Goal: Register for event/course

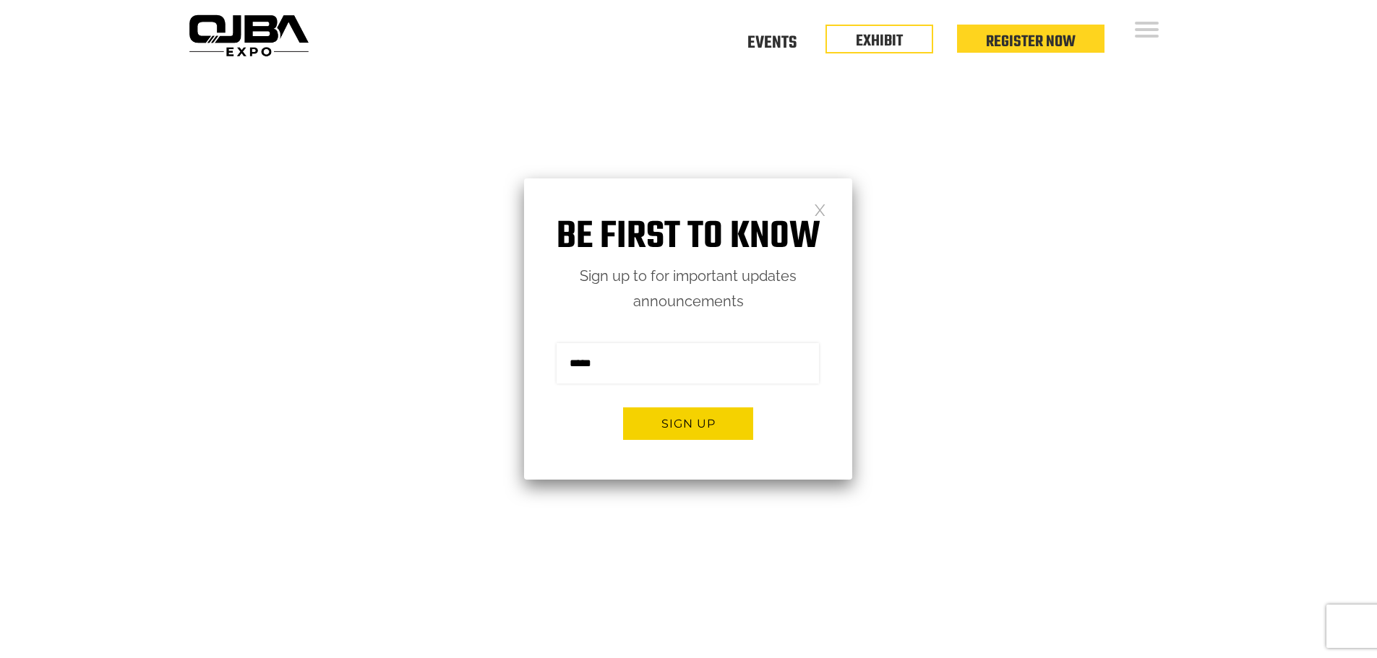
click at [820, 209] on link at bounding box center [820, 209] width 12 height 12
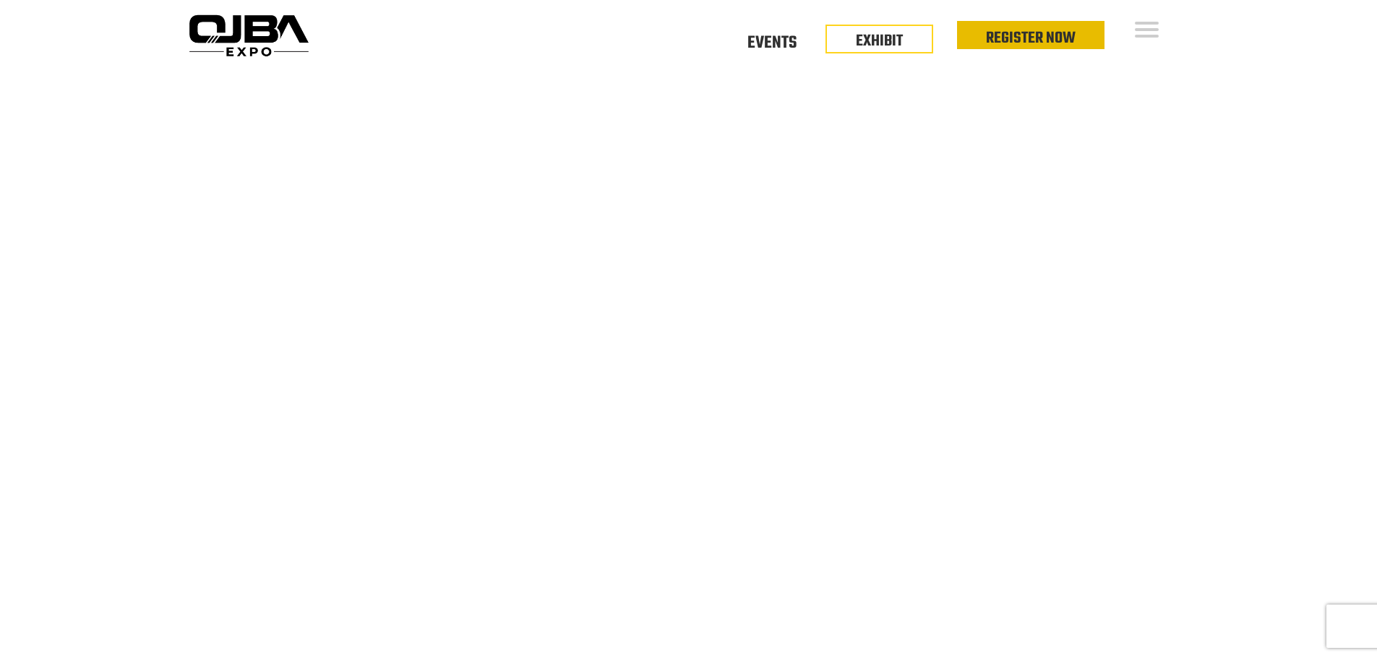
click at [1049, 36] on link "Register Now" at bounding box center [1031, 38] width 90 height 25
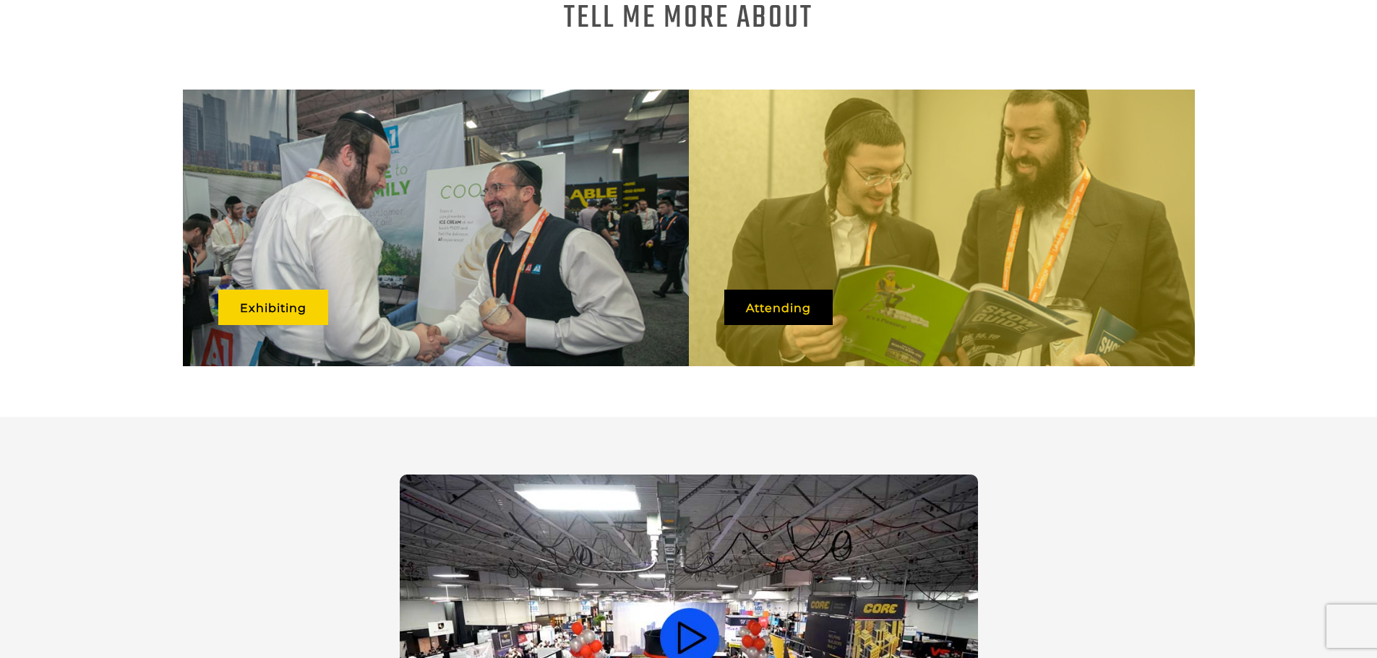
scroll to position [940, 0]
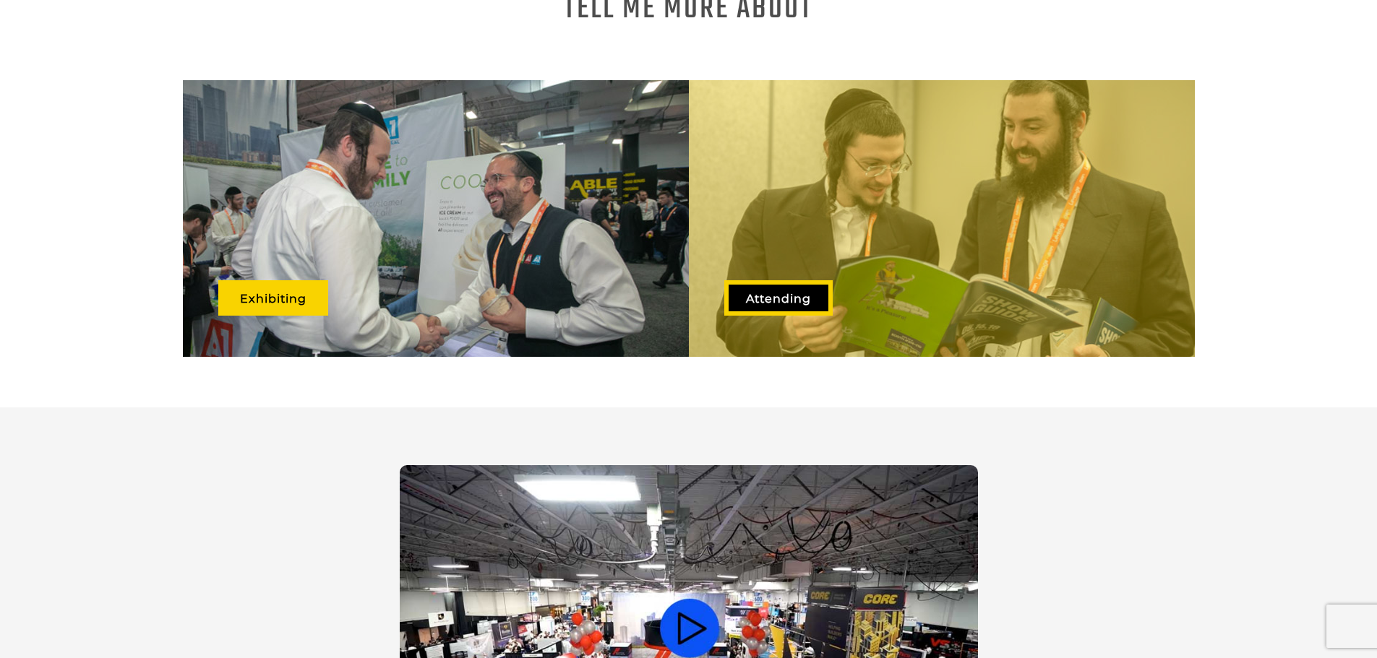
click at [777, 285] on link "Attending" at bounding box center [778, 297] width 108 height 35
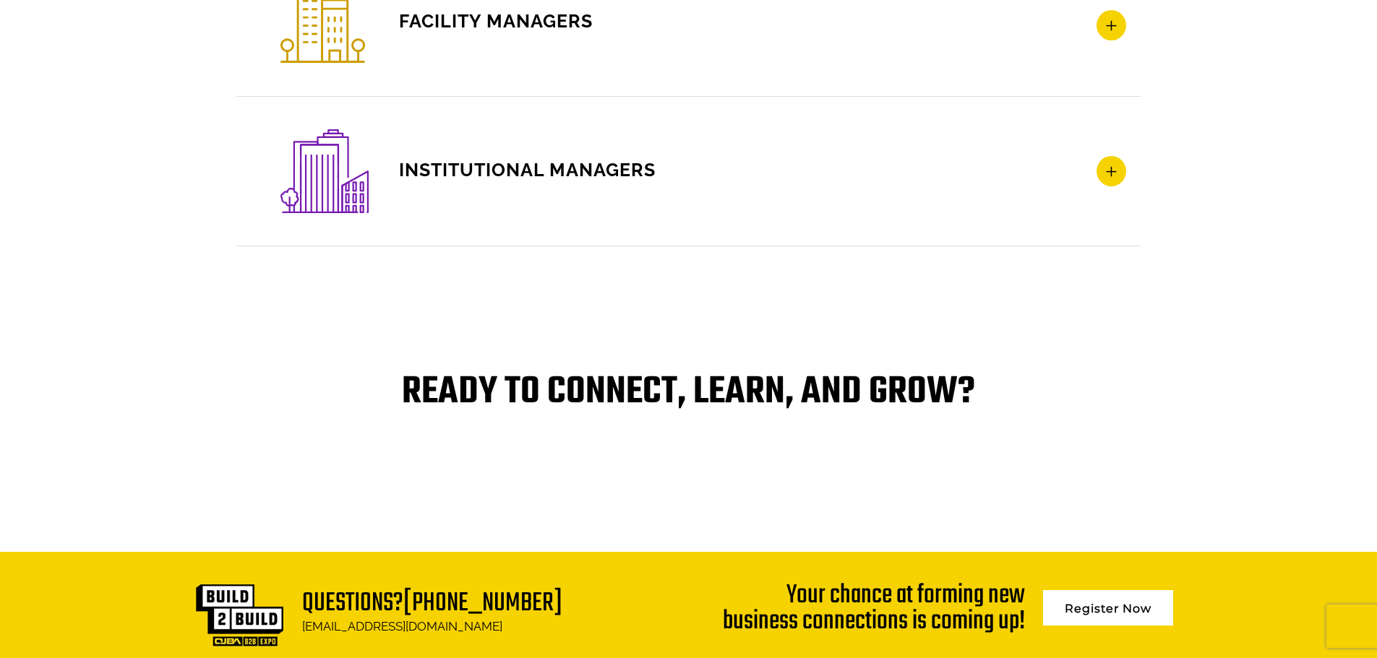
scroll to position [3028, 0]
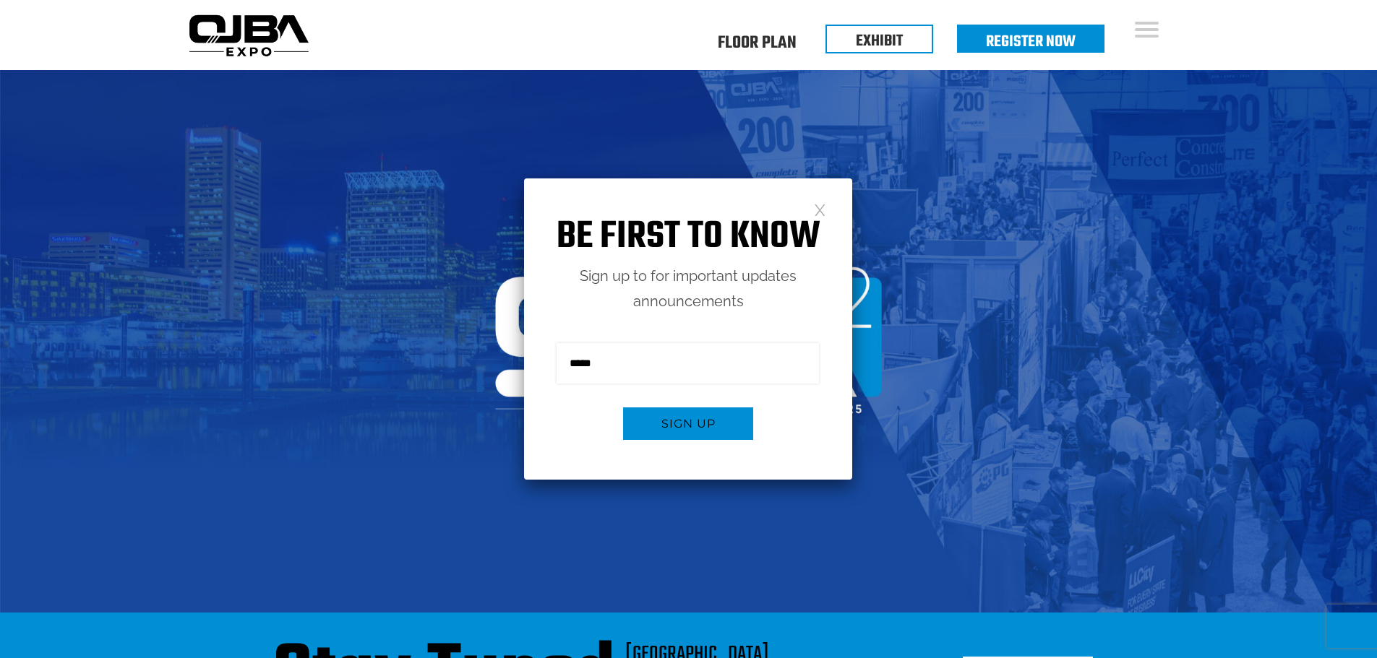
click at [815, 210] on link at bounding box center [820, 209] width 12 height 12
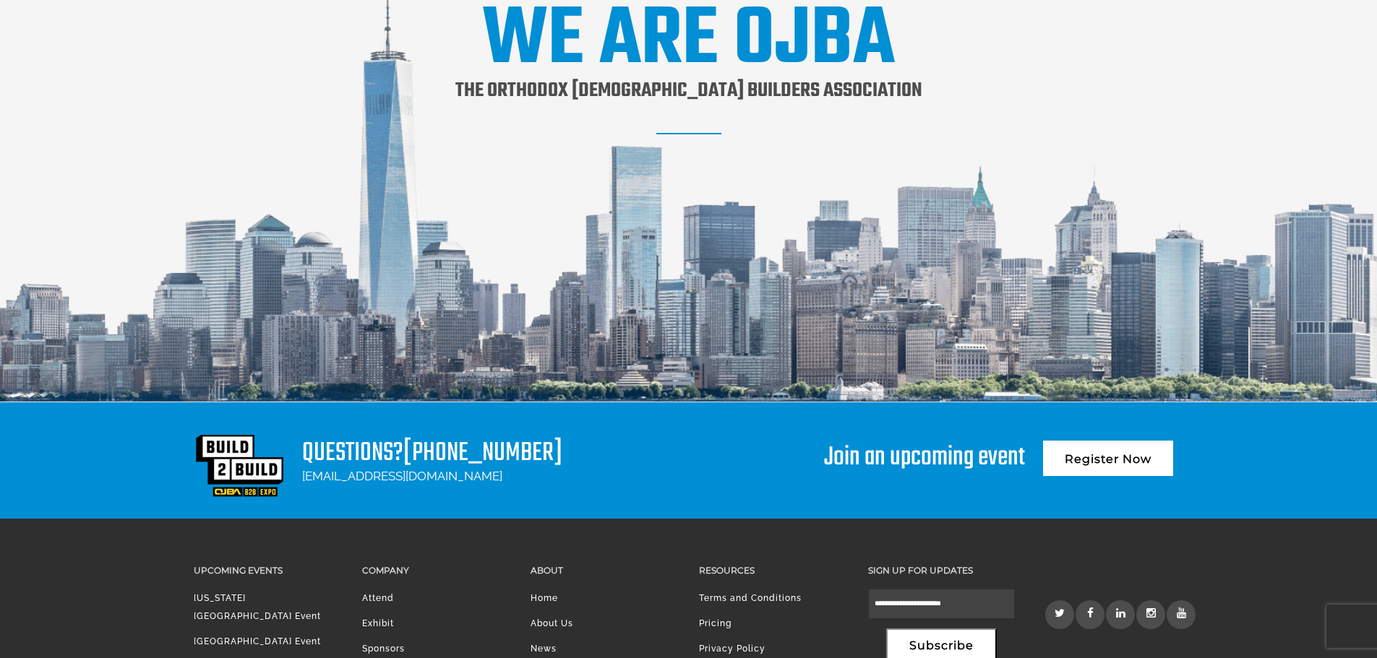
scroll to position [1907, 0]
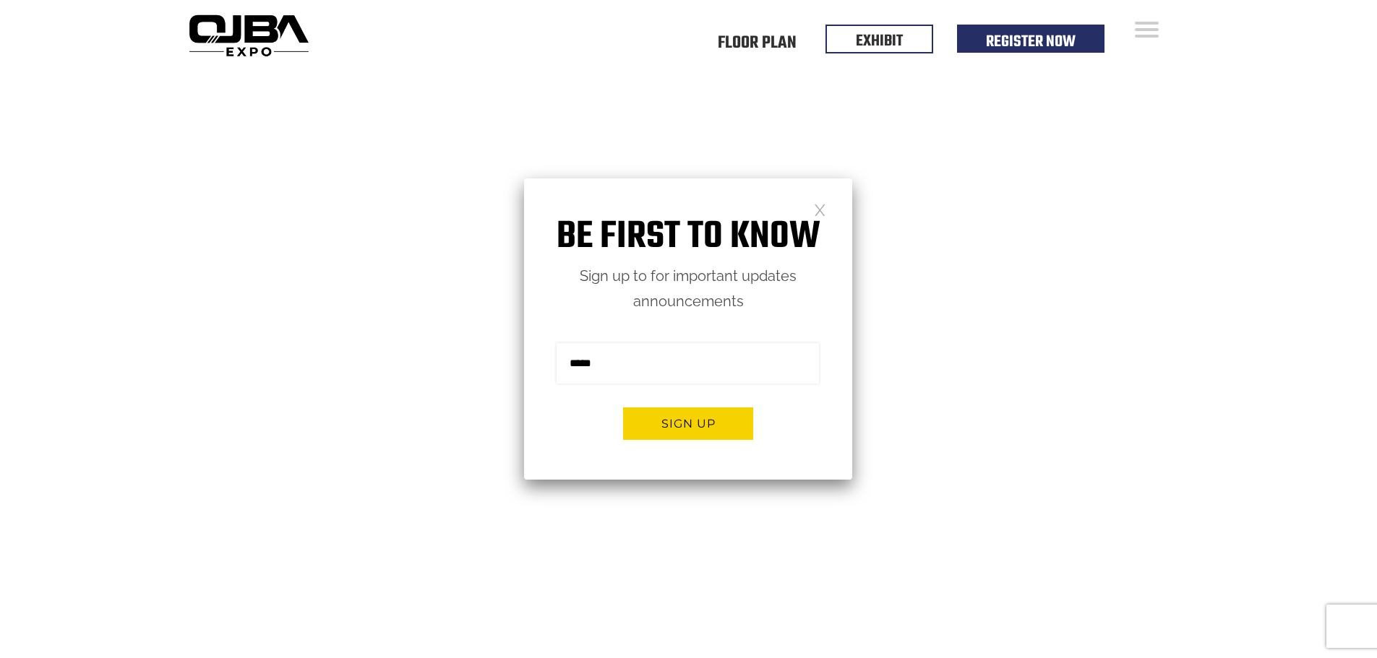
click at [817, 210] on link at bounding box center [820, 209] width 12 height 12
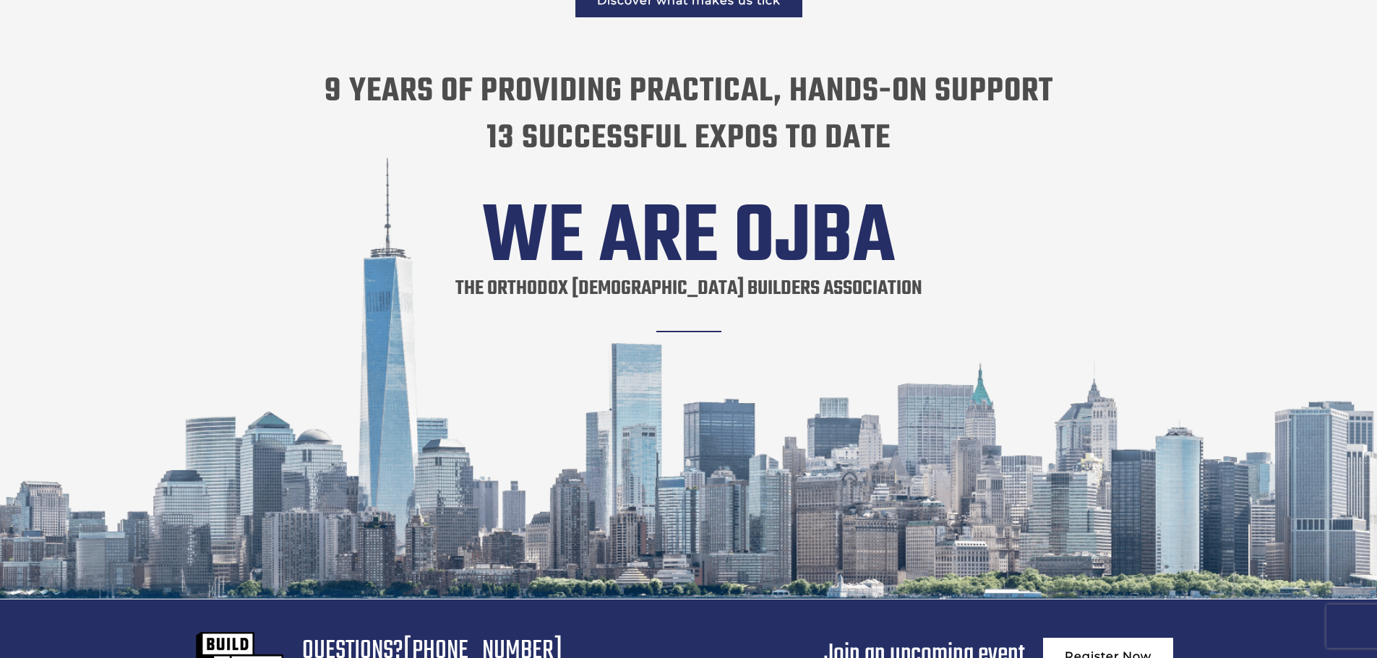
scroll to position [2780, 0]
